Goal: Task Accomplishment & Management: Use online tool/utility

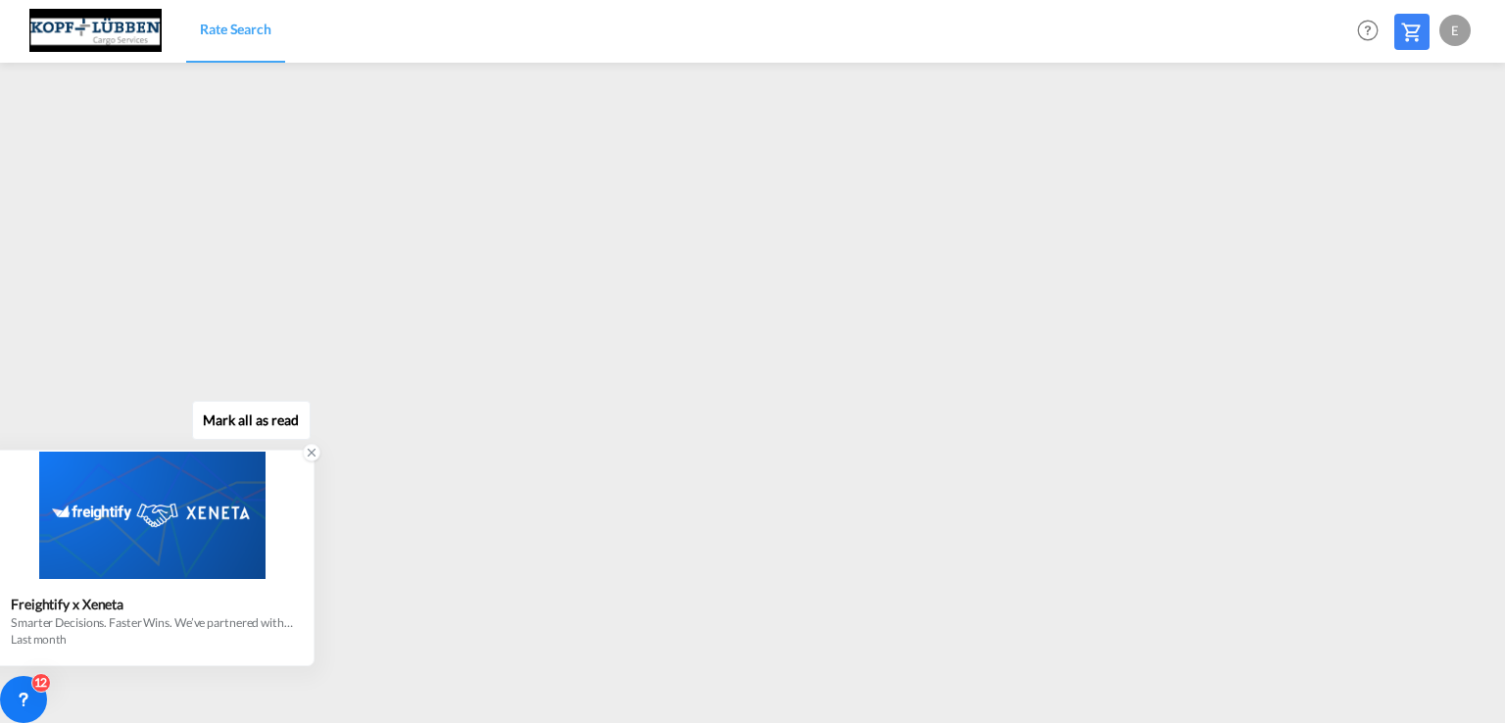
click at [297, 650] on div "Freightify x Xeneta Smarter Decisions. Faster Wins. We’ve partnered with Xeneta…" at bounding box center [151, 621] width 321 height 85
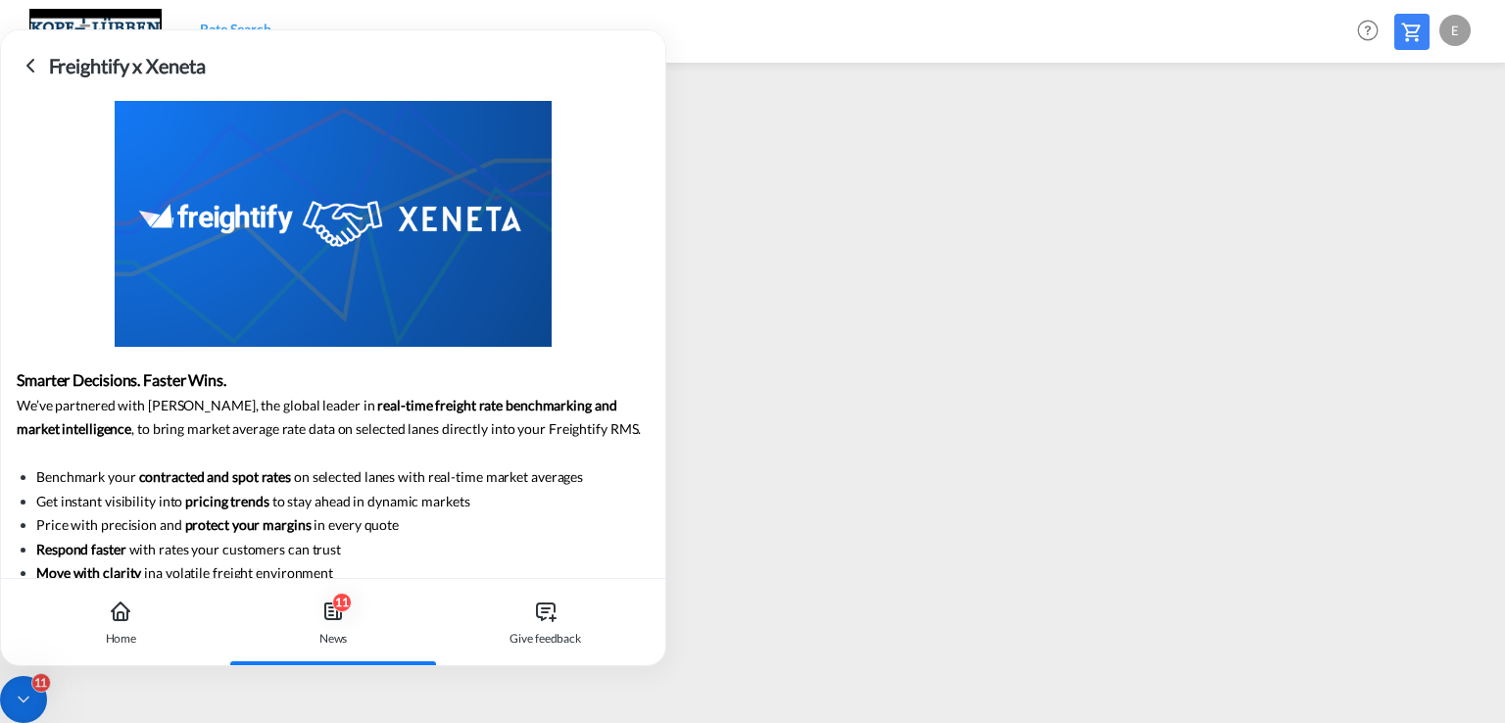
click at [734, 43] on div "Rate Search Help Resources Product Release E My Profile Logout" at bounding box center [752, 30] width 1446 height 61
click at [35, 69] on icon at bounding box center [31, 66] width 24 height 24
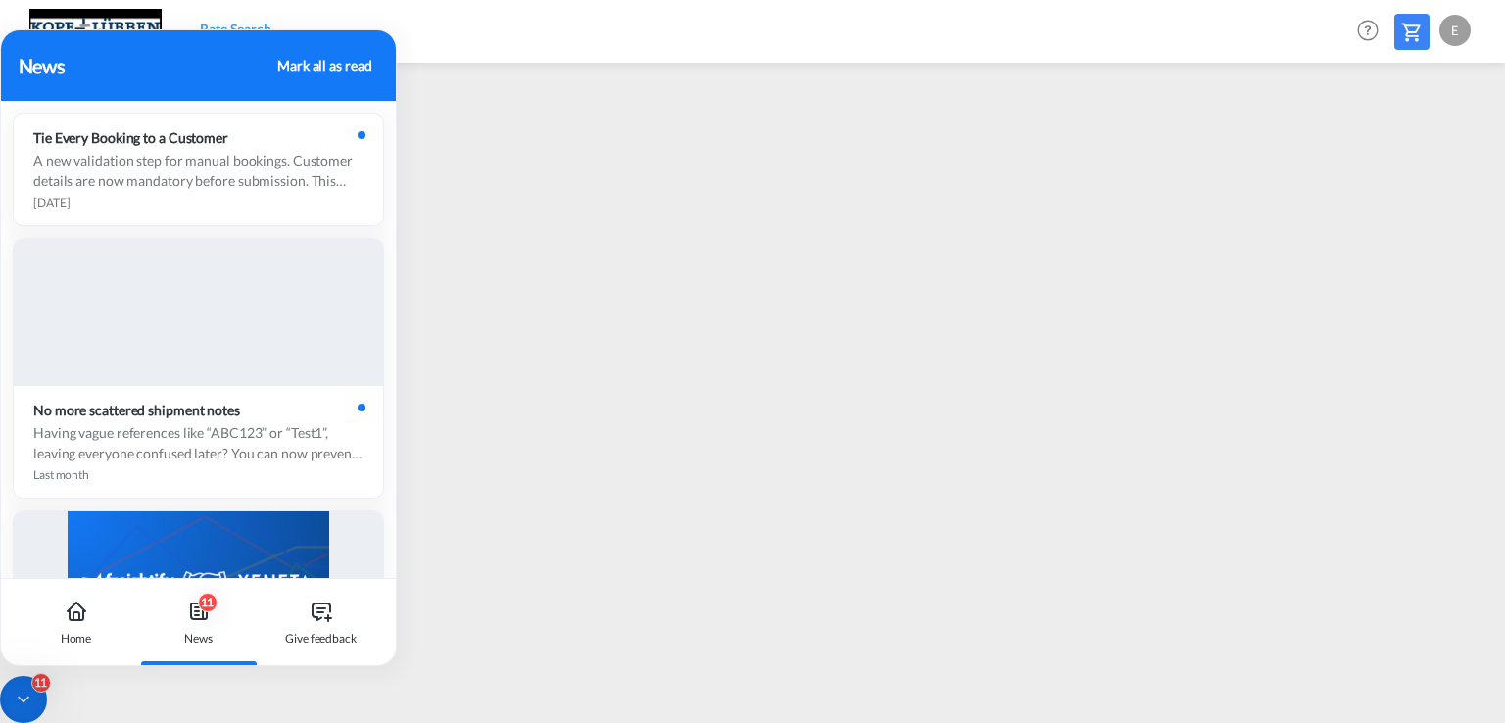
scroll to position [418, 0]
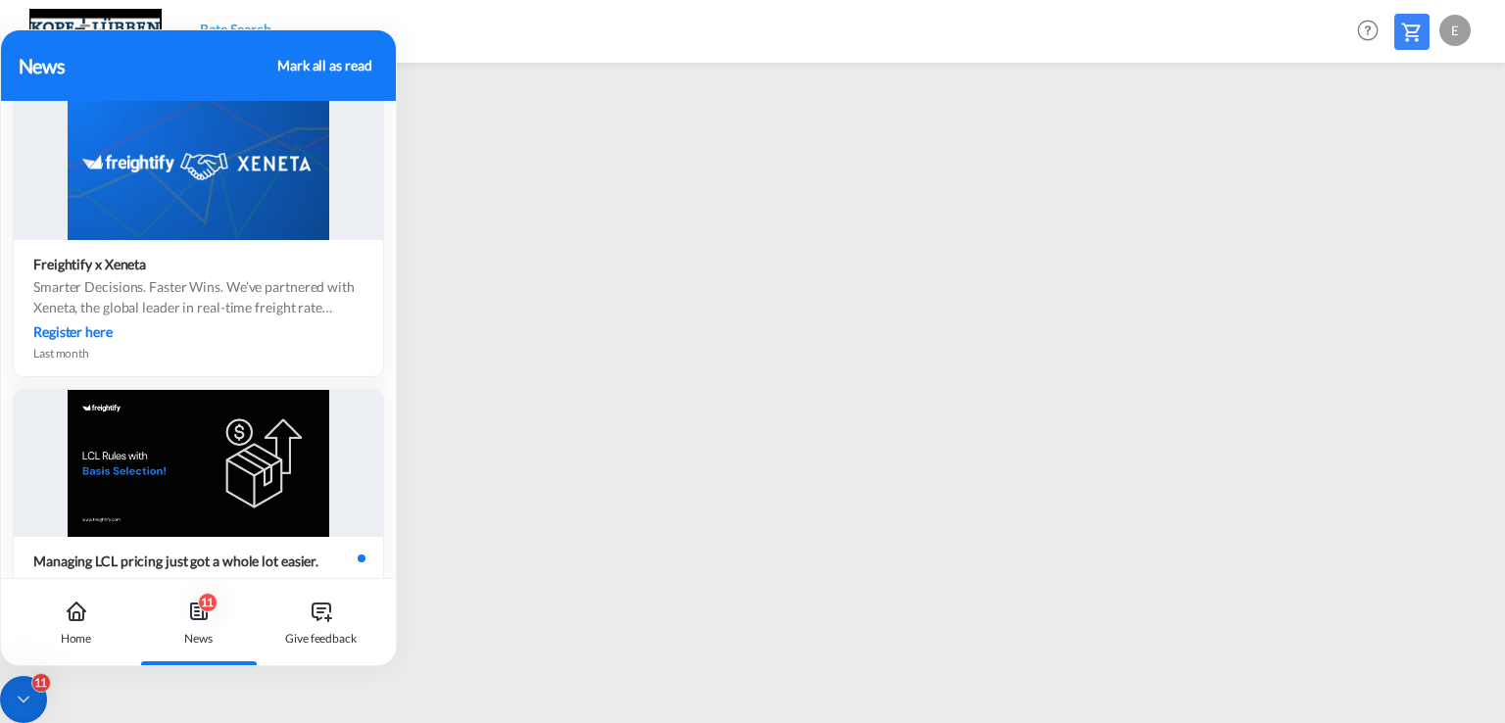
click at [287, 68] on div "Mark all as read" at bounding box center [324, 65] width 94 height 21
click at [322, 60] on div "Mark all as read" at bounding box center [324, 65] width 94 height 21
click at [341, 63] on div "Mark all as read" at bounding box center [324, 65] width 94 height 21
click at [26, 693] on icon at bounding box center [24, 700] width 20 height 20
